Goal: Task Accomplishment & Management: Manage account settings

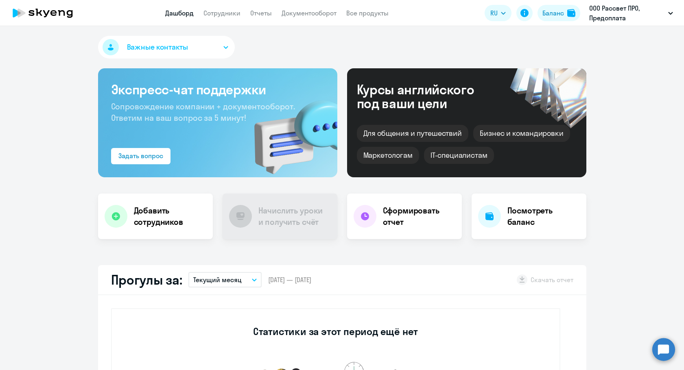
drag, startPoint x: 551, startPoint y: 13, endPoint x: 525, endPoint y: 24, distance: 28.9
click at [551, 13] on div "Баланс" at bounding box center [554, 13] width 22 height 10
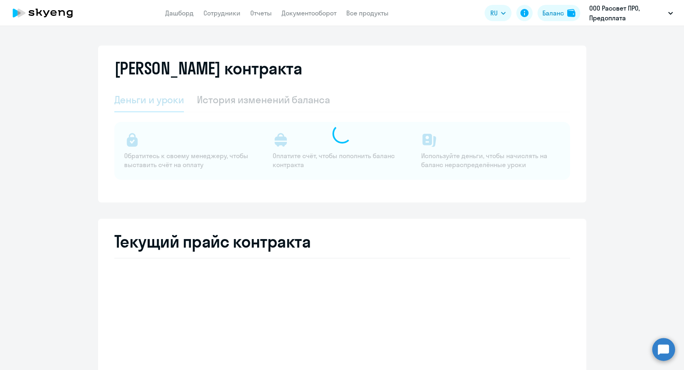
select select "english_adult_not_native_speaker"
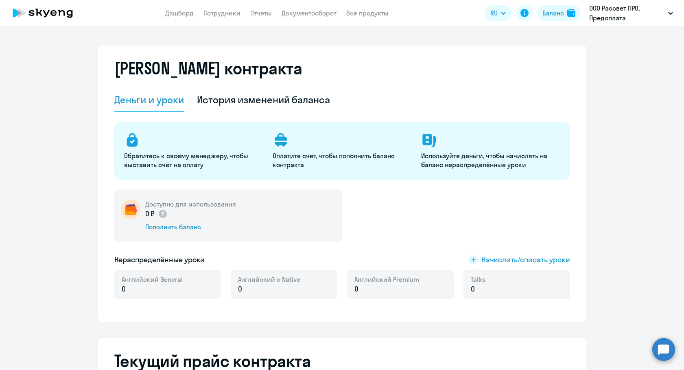
click at [163, 234] on div "Доступно для использования 0 ₽ Пополнить баланс" at bounding box center [228, 216] width 228 height 52
click at [162, 228] on div "Пополнить баланс" at bounding box center [190, 227] width 91 height 9
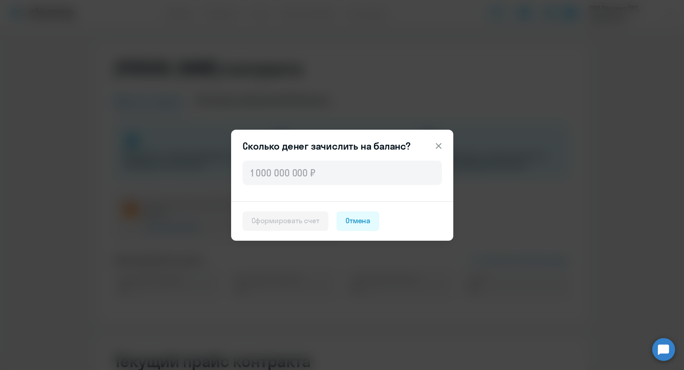
click at [304, 189] on div at bounding box center [342, 180] width 222 height 42
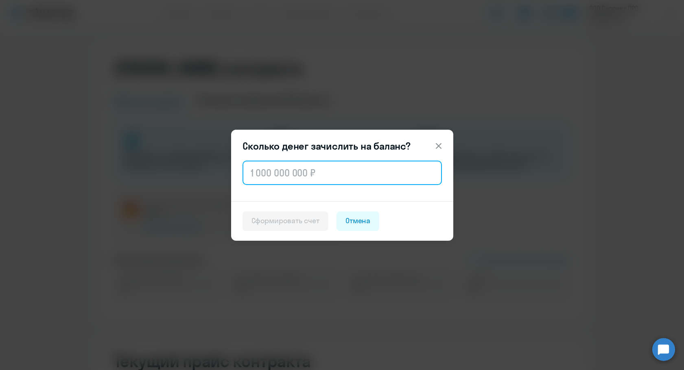
click at [304, 175] on input "text" at bounding box center [342, 173] width 199 height 24
paste input "255 000"
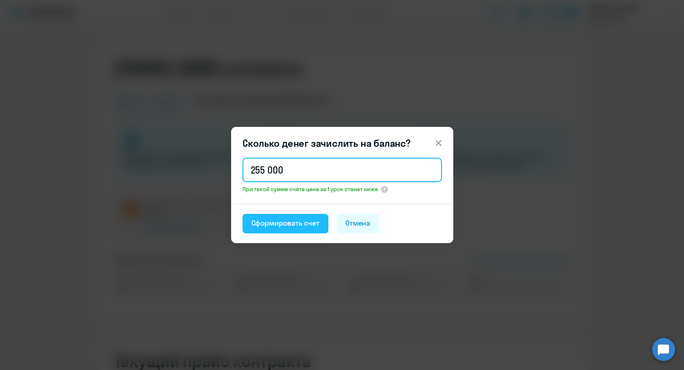
type input "255 000"
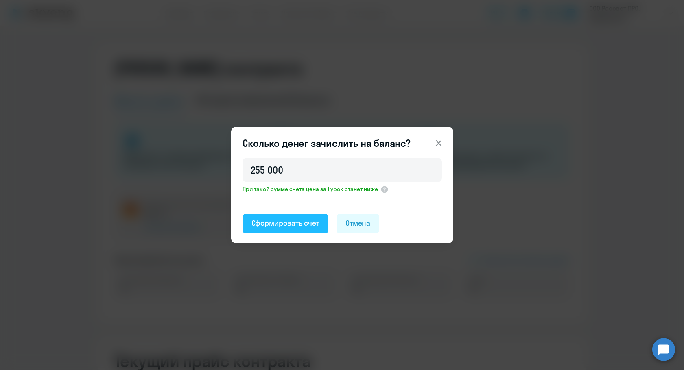
click at [296, 218] on button "Сформировать счет" at bounding box center [286, 224] width 86 height 20
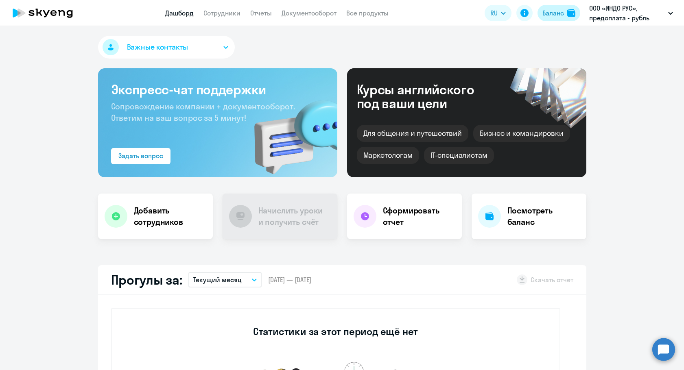
click at [567, 12] on button "Баланс" at bounding box center [559, 13] width 43 height 16
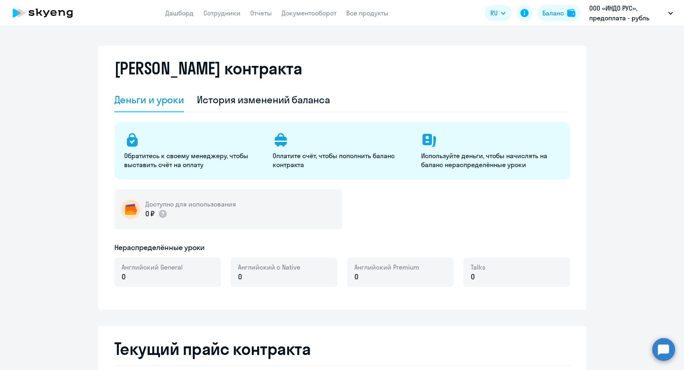
select select "english_adult_not_native_speaker"
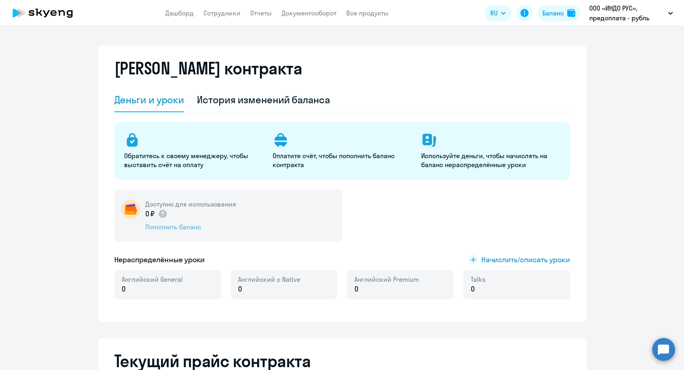
click at [180, 231] on div "Пополнить баланс" at bounding box center [190, 227] width 91 height 9
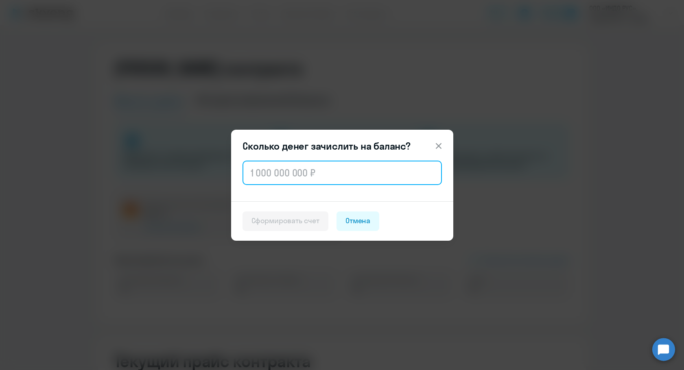
click at [309, 162] on input "text" at bounding box center [342, 173] width 199 height 24
paste input "62 000"
type input "62 000"
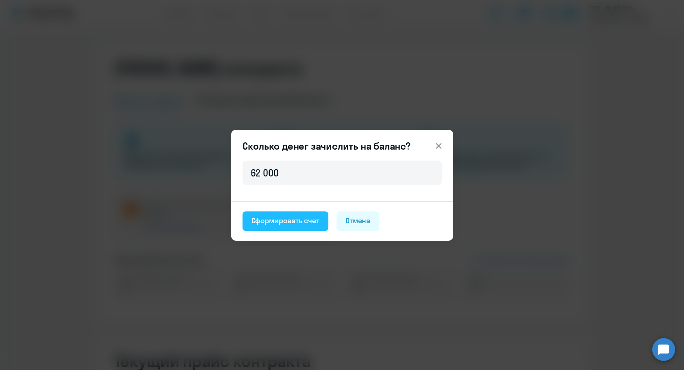
click at [300, 223] on div "Сформировать счет" at bounding box center [286, 221] width 68 height 11
